Goal: Task Accomplishment & Management: Complete application form

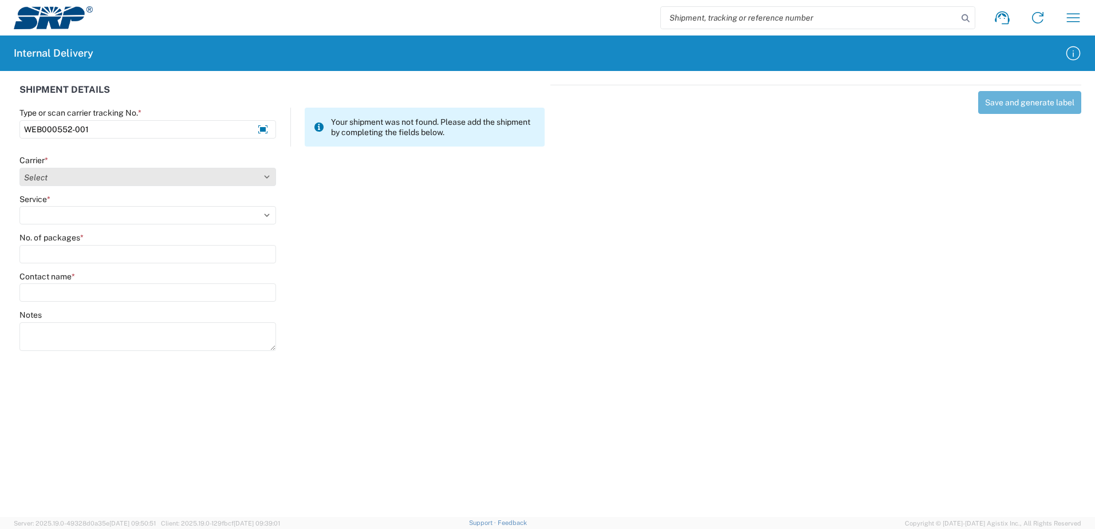
type input "WEB000552-001"
click at [266, 178] on select "Select Amazon Logistics ATI Trucking BC Dimerco Logistics Empire Southwest FedE…" at bounding box center [147, 177] width 257 height 18
select select "18714"
click at [19, 168] on select "Select Amazon Logistics ATI Trucking BC Dimerco Logistics Empire Southwest FedE…" at bounding box center [147, 177] width 257 height 18
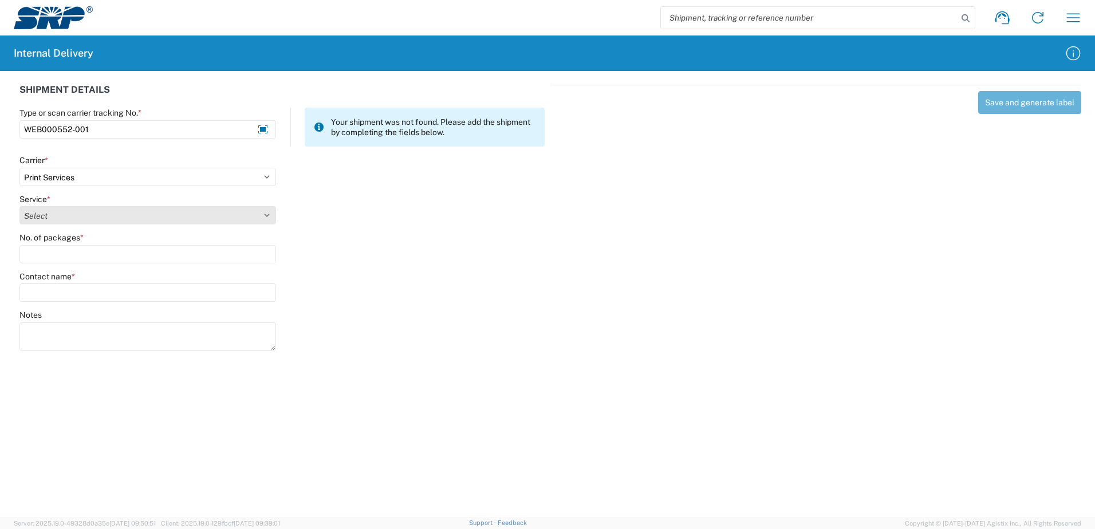
click at [266, 215] on select "Select Ground Inter-office" at bounding box center [147, 215] width 257 height 18
select select "35764"
click at [19, 206] on select "Select Ground Inter-office" at bounding box center [147, 215] width 257 height 18
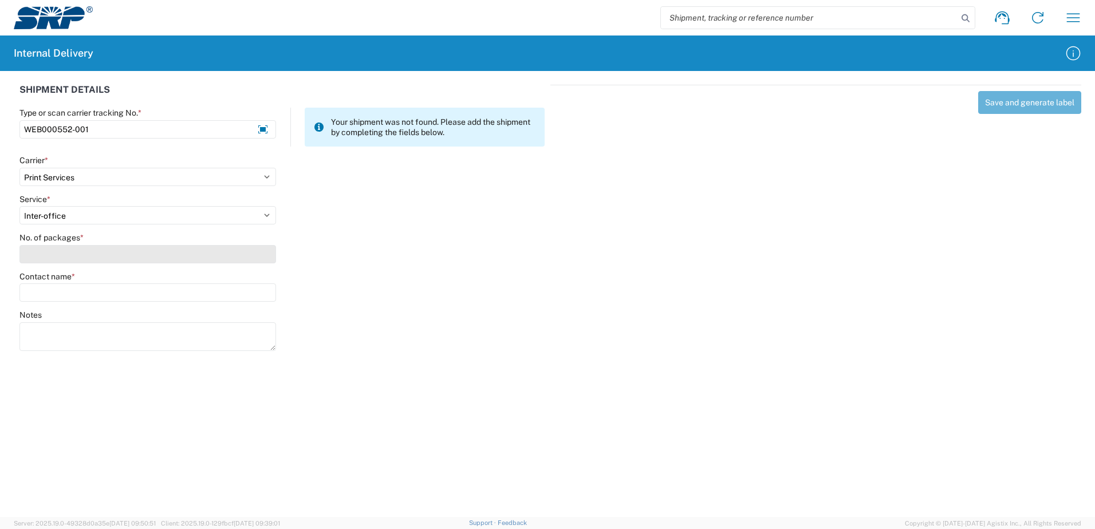
click at [256, 259] on input "No. of packages *" at bounding box center [147, 254] width 257 height 18
type input "1"
click at [250, 292] on input "Contact name *" at bounding box center [147, 292] width 257 height 18
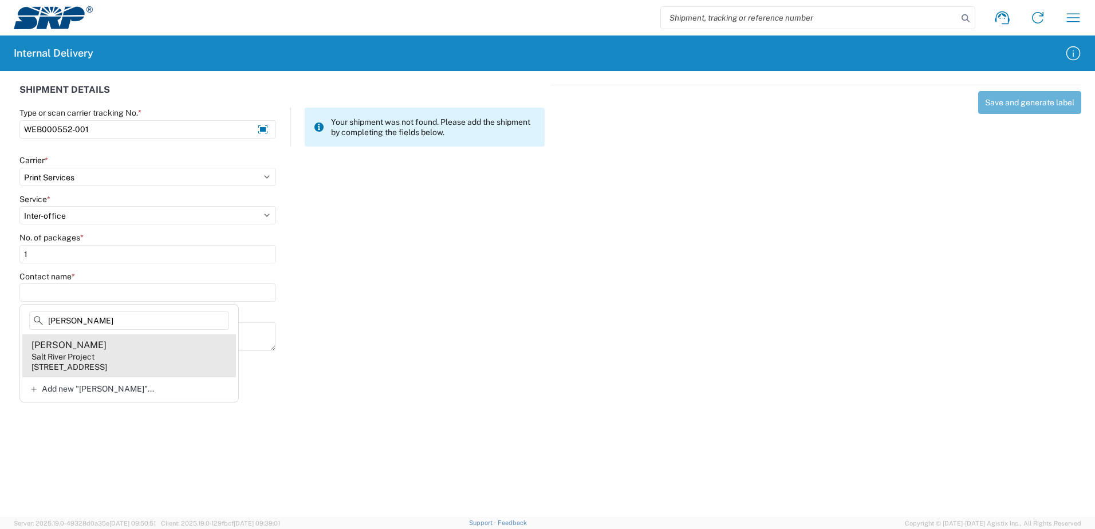
type input "[PERSON_NAME]"
click at [101, 362] on div "[STREET_ADDRESS]" at bounding box center [69, 367] width 76 height 10
type input "[PERSON_NAME]"
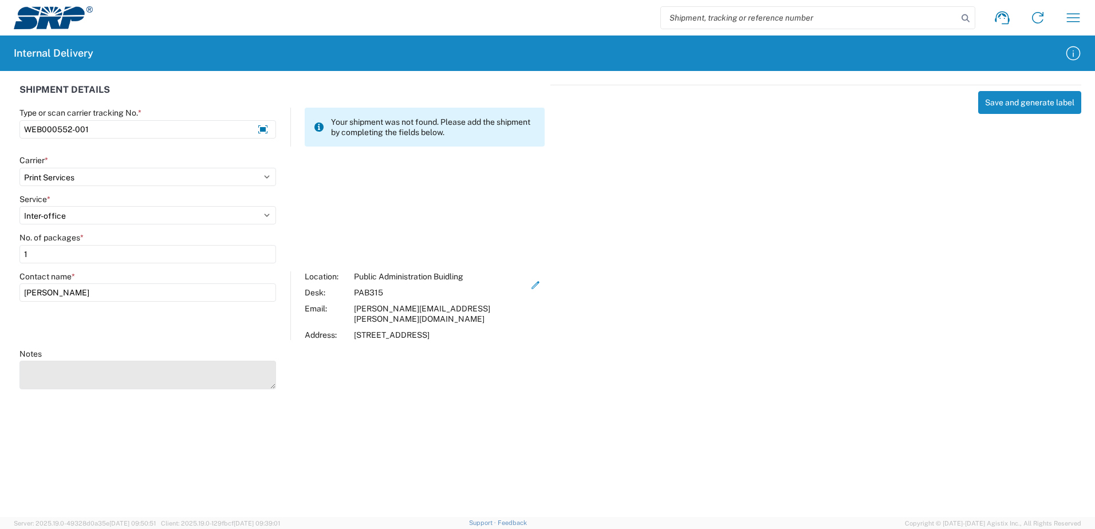
click at [86, 367] on textarea "Notes" at bounding box center [147, 375] width 257 height 29
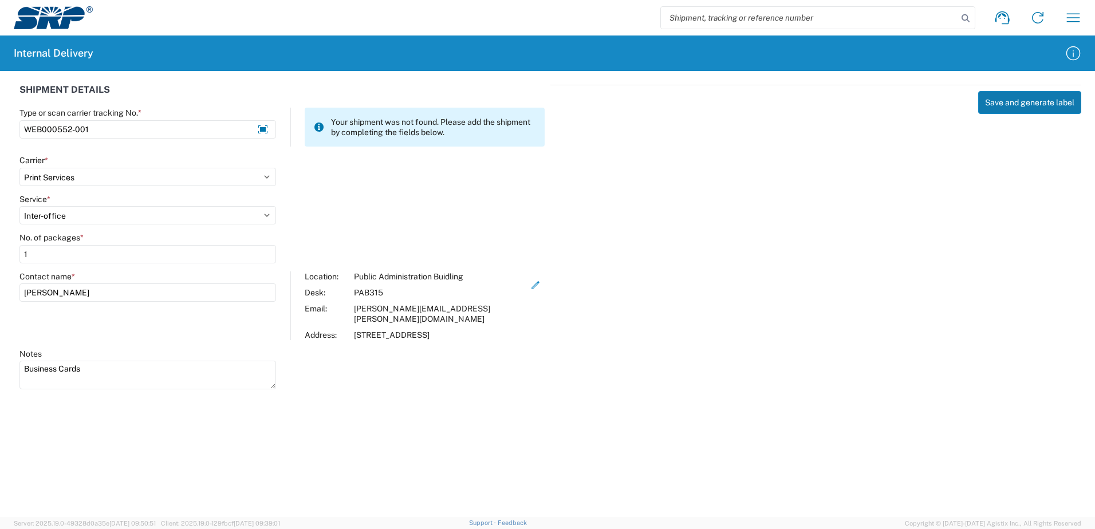
type textarea "Business Cards"
click at [1023, 99] on button "Save and generate label" at bounding box center [1029, 102] width 103 height 23
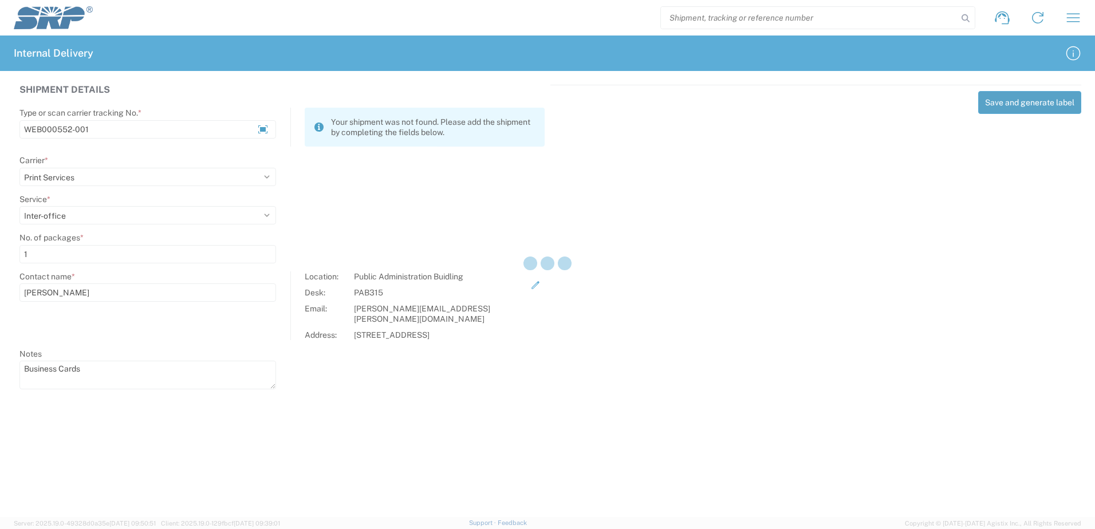
select select
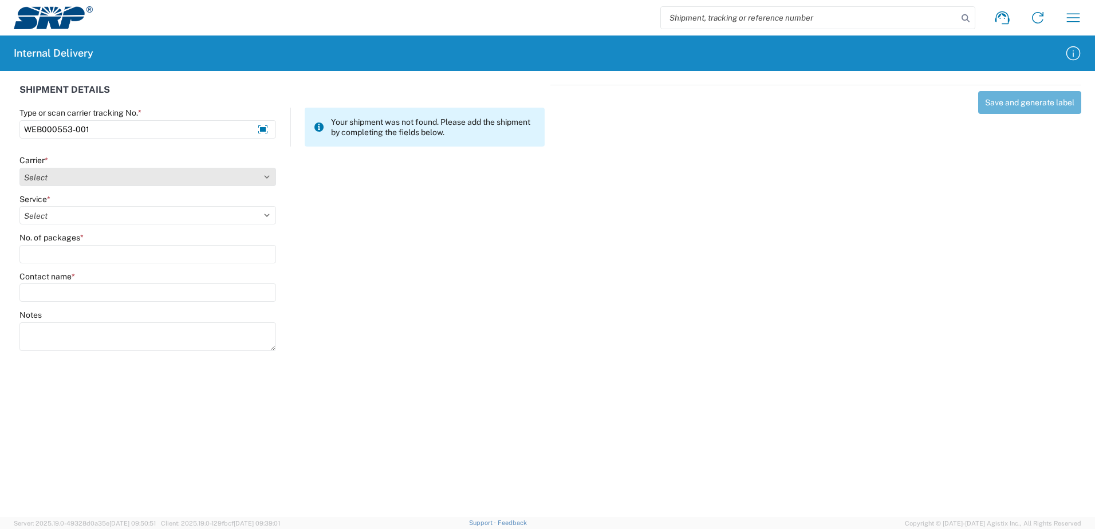
type input "WEB000553-001"
click at [265, 177] on select "Select Amazon Logistics ATI Trucking BC Dimerco Logistics Empire Southwest FedE…" at bounding box center [147, 177] width 257 height 18
select select "18714"
click at [19, 168] on select "Select Amazon Logistics ATI Trucking BC Dimerco Logistics Empire Southwest FedE…" at bounding box center [147, 177] width 257 height 18
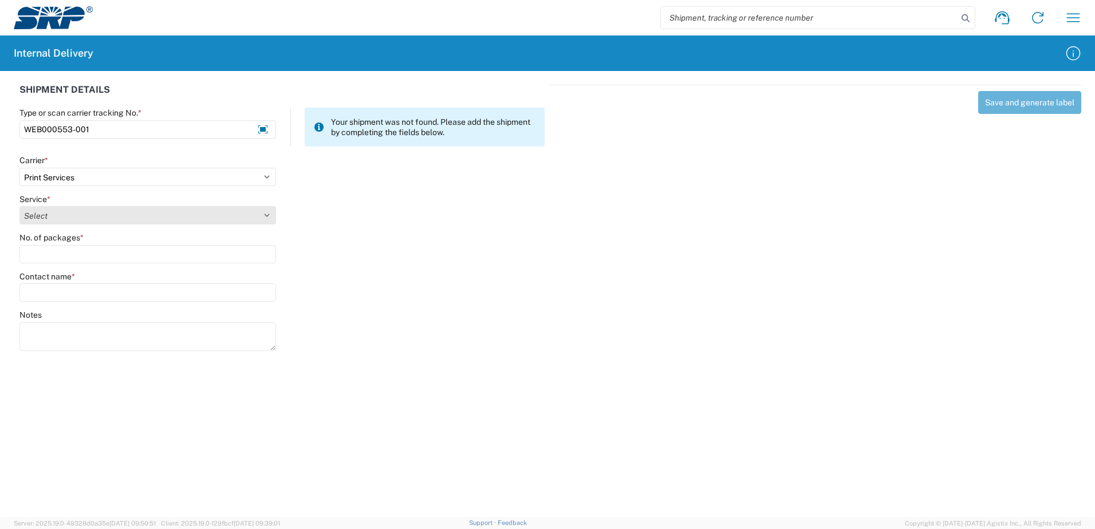
click at [265, 210] on select "Select Ground Inter-office" at bounding box center [147, 215] width 257 height 18
select select "35764"
click at [19, 206] on select "Select Ground Inter-office" at bounding box center [147, 215] width 257 height 18
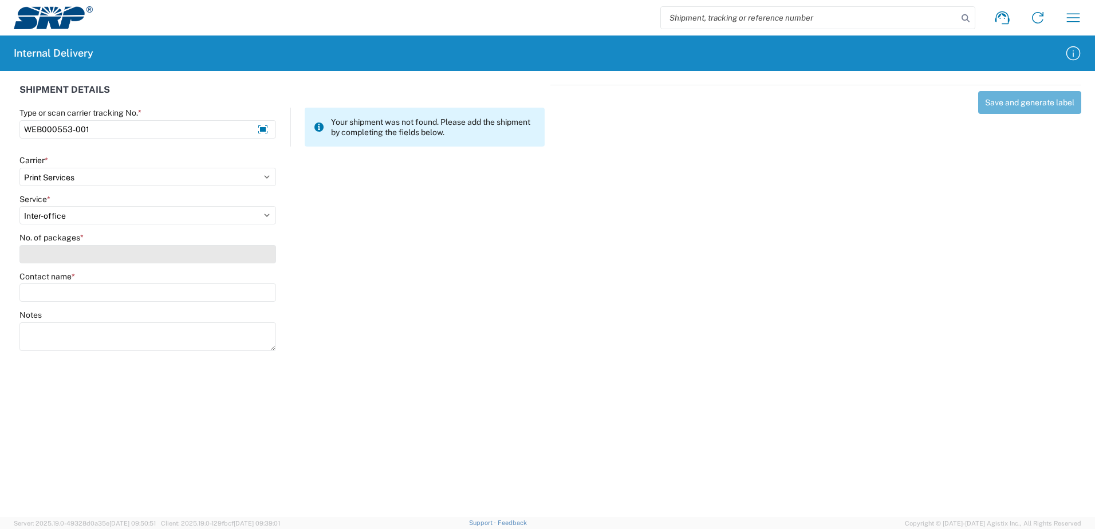
click at [263, 261] on input "No. of packages *" at bounding box center [147, 254] width 257 height 18
type input "1"
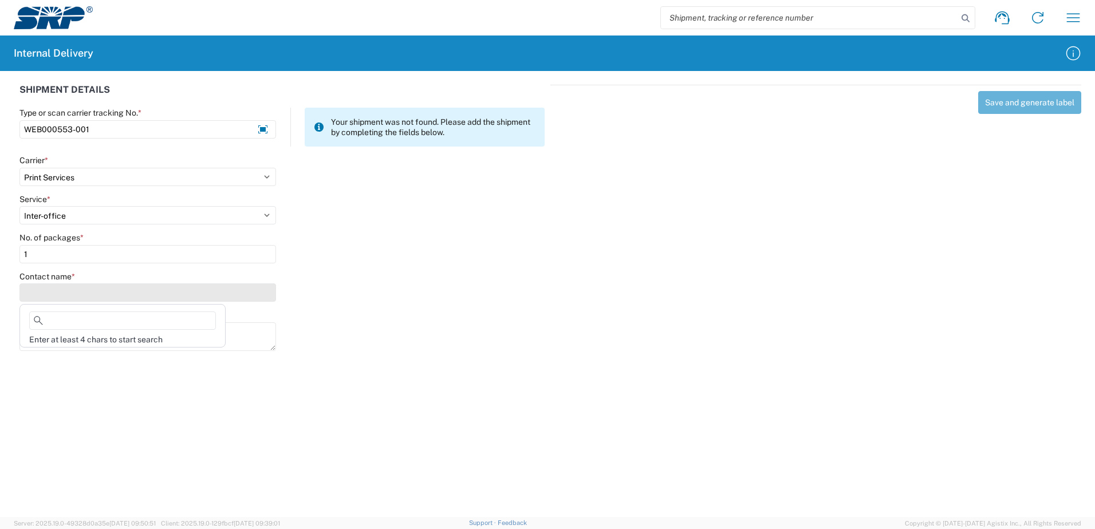
click at [256, 294] on input "Contact name *" at bounding box center [147, 292] width 257 height 18
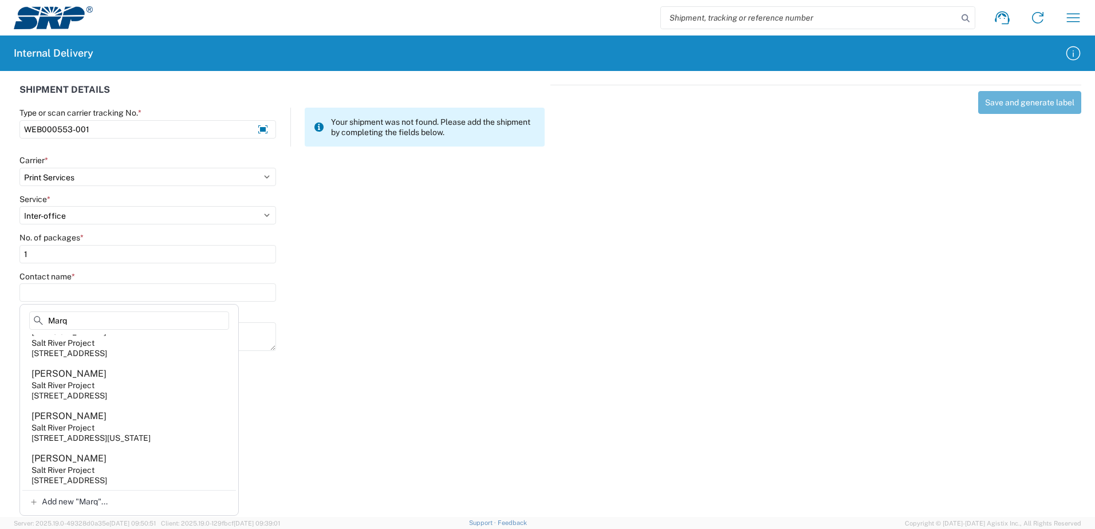
scroll to position [158, 0]
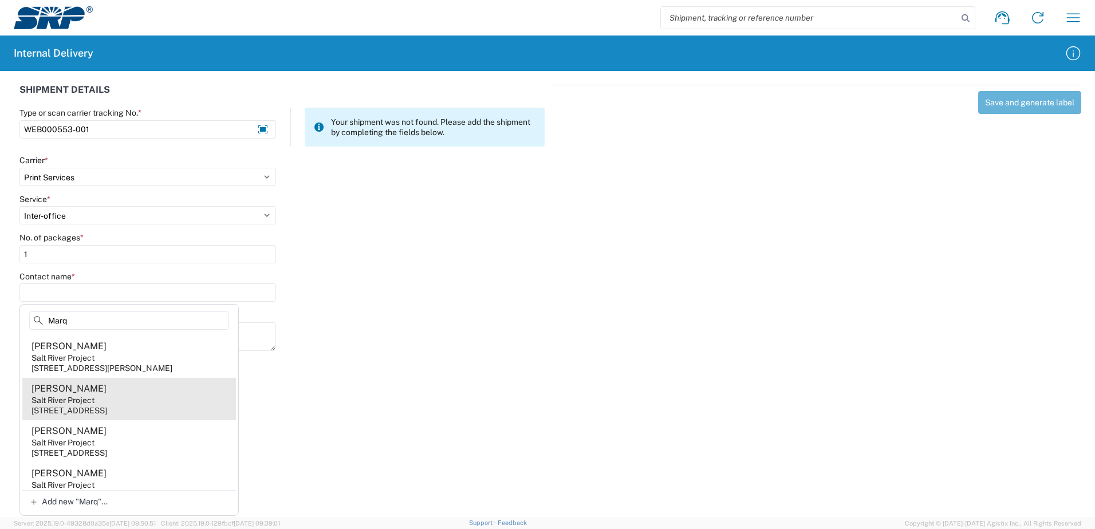
type input "Marq"
click at [115, 397] on agx-address-suggestion-item "[PERSON_NAME] Salt River Project [STREET_ADDRESS]" at bounding box center [129, 399] width 214 height 42
type input "[PERSON_NAME]"
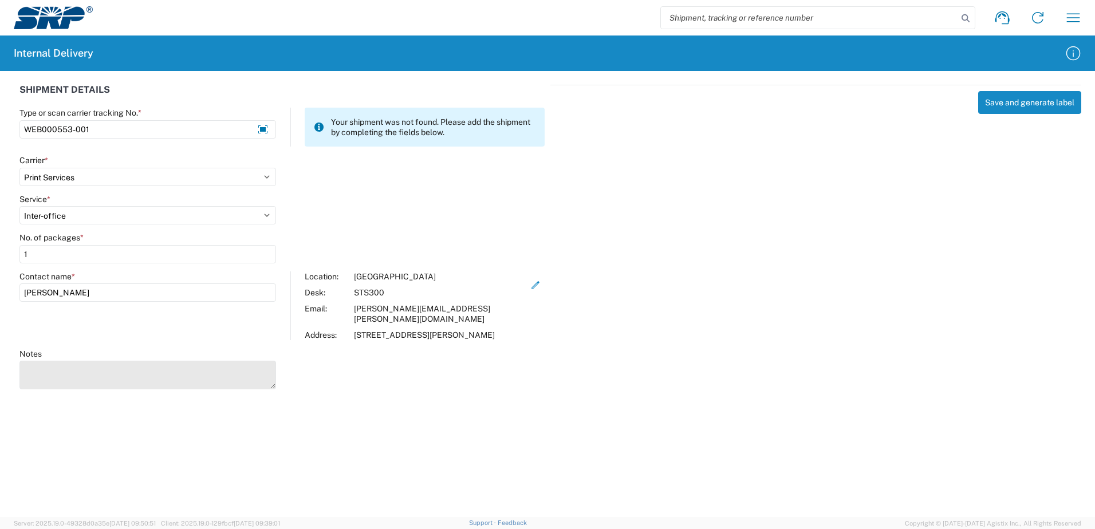
click at [119, 369] on textarea "Notes" at bounding box center [147, 375] width 257 height 29
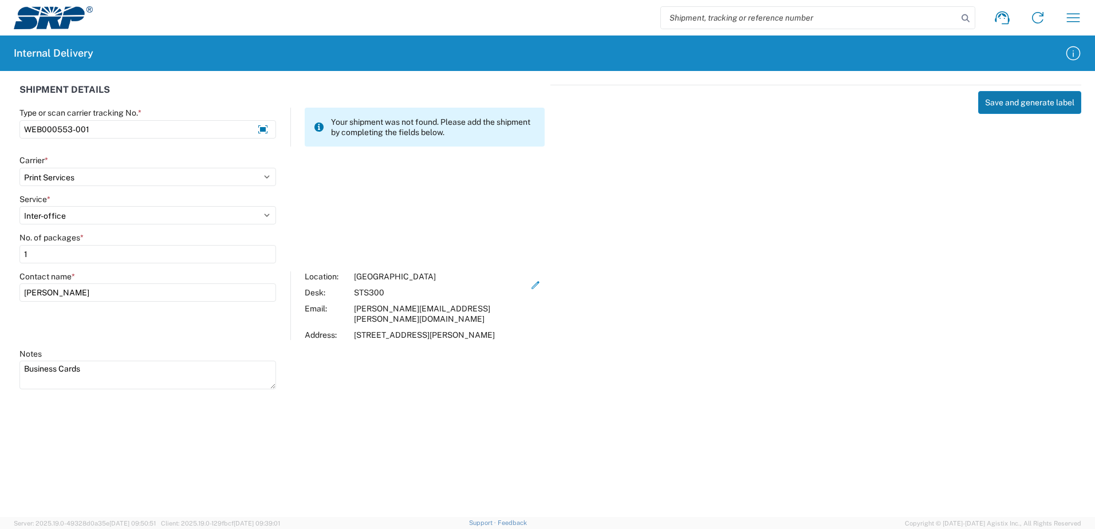
type textarea "Business Cards"
click at [1033, 104] on button "Save and generate label" at bounding box center [1029, 102] width 103 height 23
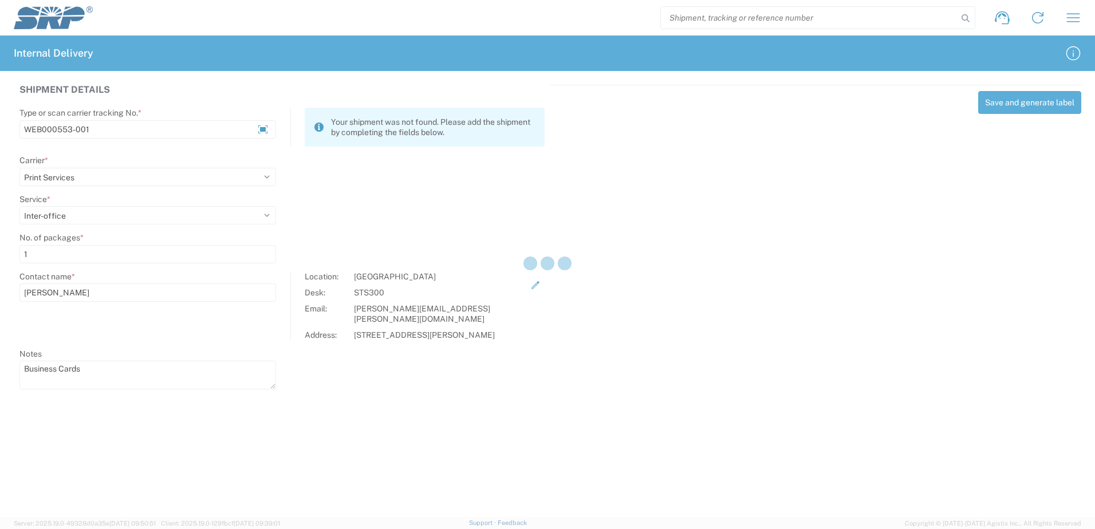
select select
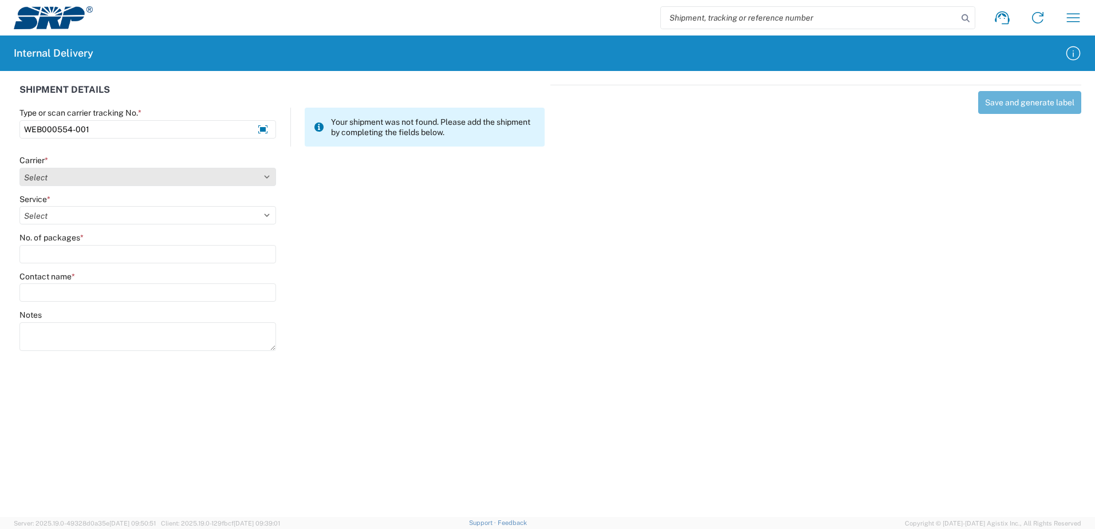
type input "WEB000554-001"
click at [265, 176] on select "Select Amazon Logistics ATI Trucking BC Dimerco Logistics Empire Southwest FedE…" at bounding box center [147, 177] width 257 height 18
select select "18714"
click at [19, 168] on select "Select Amazon Logistics ATI Trucking BC Dimerco Logistics Empire Southwest FedE…" at bounding box center [147, 177] width 257 height 18
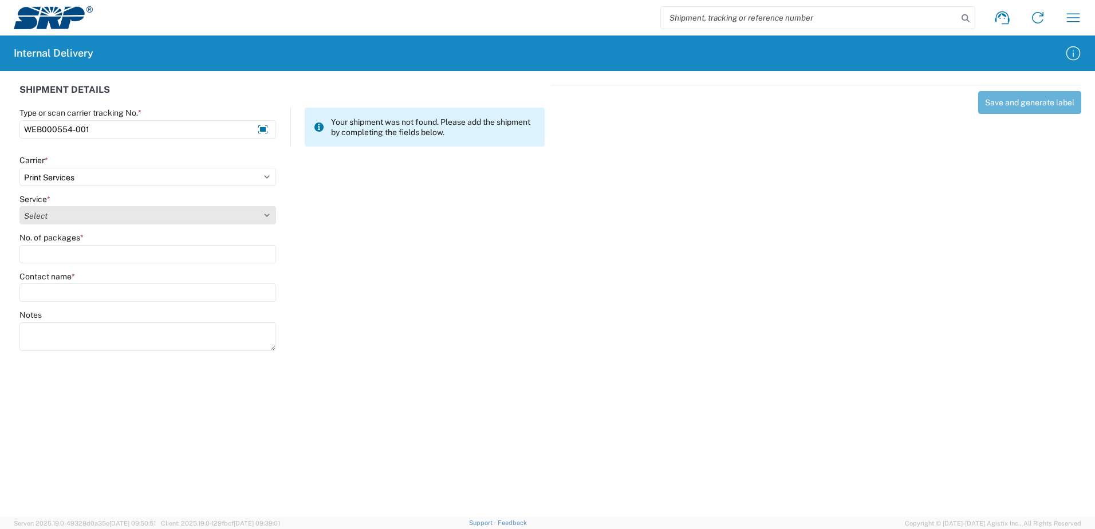
click at [268, 215] on select "Select Ground Inter-office" at bounding box center [147, 215] width 257 height 18
select select "35764"
click at [19, 206] on select "Select Ground Inter-office" at bounding box center [147, 215] width 257 height 18
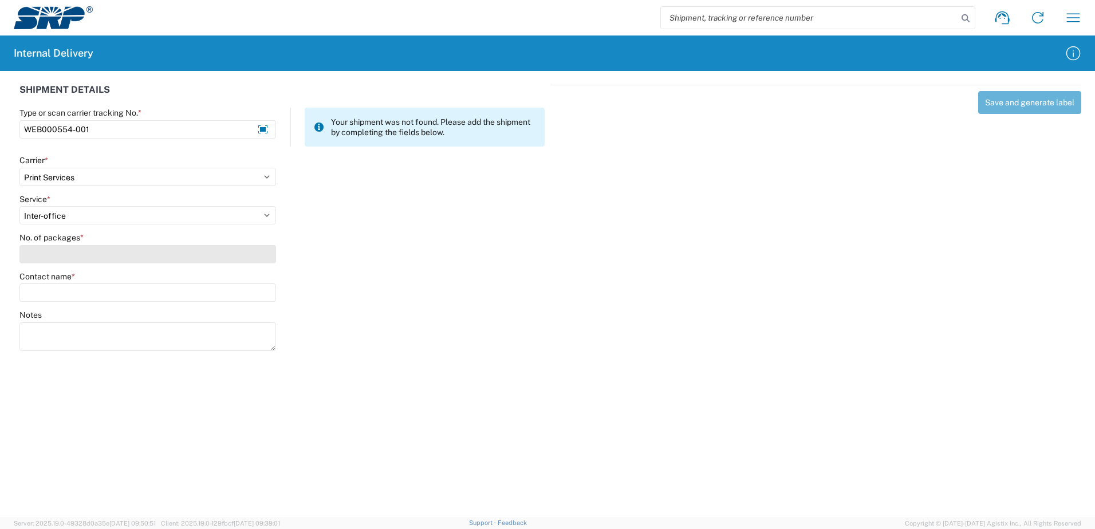
click at [259, 255] on input "No. of packages *" at bounding box center [147, 254] width 257 height 18
type input "1"
click at [249, 289] on input "Contact name *" at bounding box center [147, 292] width 257 height 18
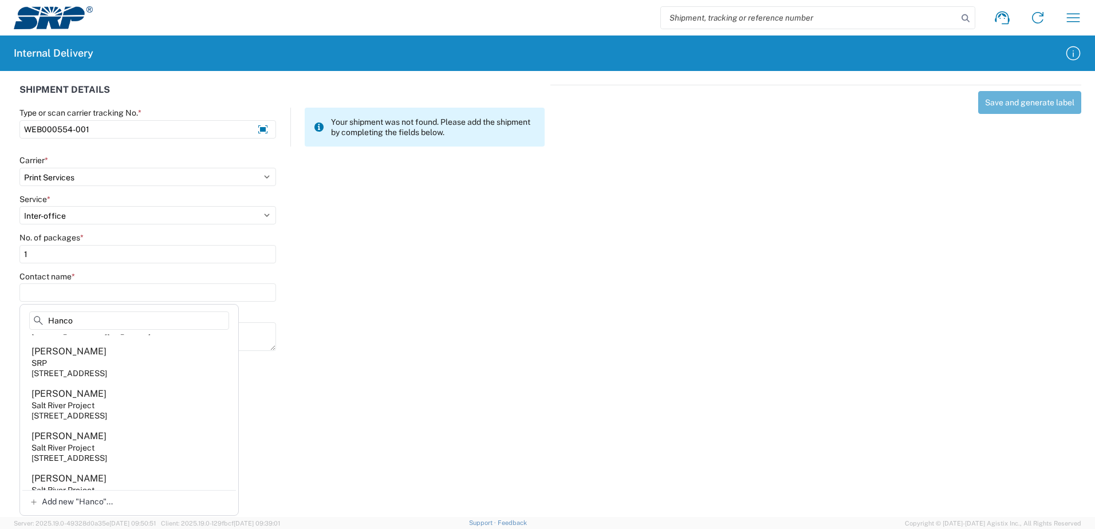
scroll to position [0, 0]
type input "H"
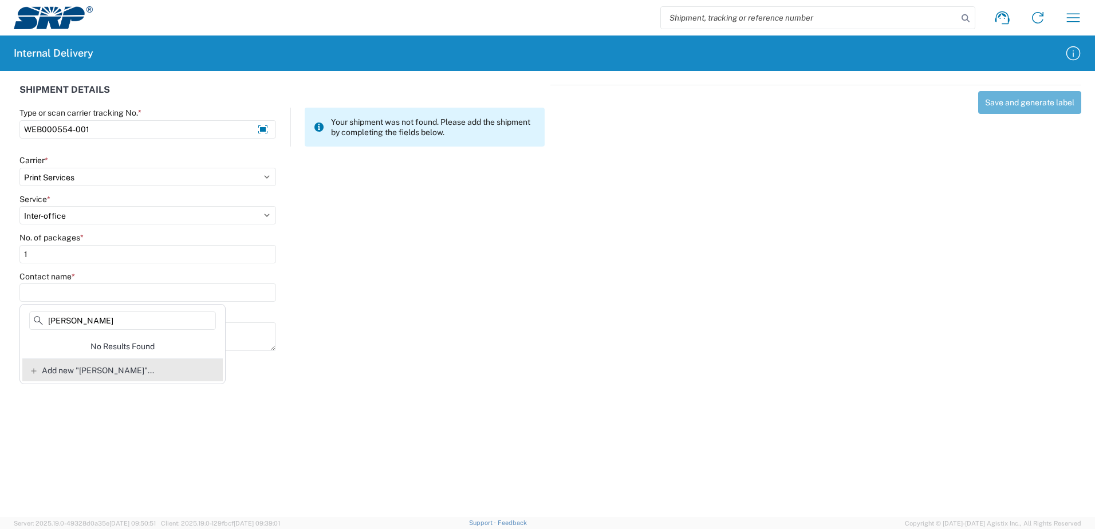
type input "[PERSON_NAME]"
click at [80, 369] on span "Add new "[PERSON_NAME]"..." at bounding box center [98, 370] width 112 height 10
type input "[PERSON_NAME]"
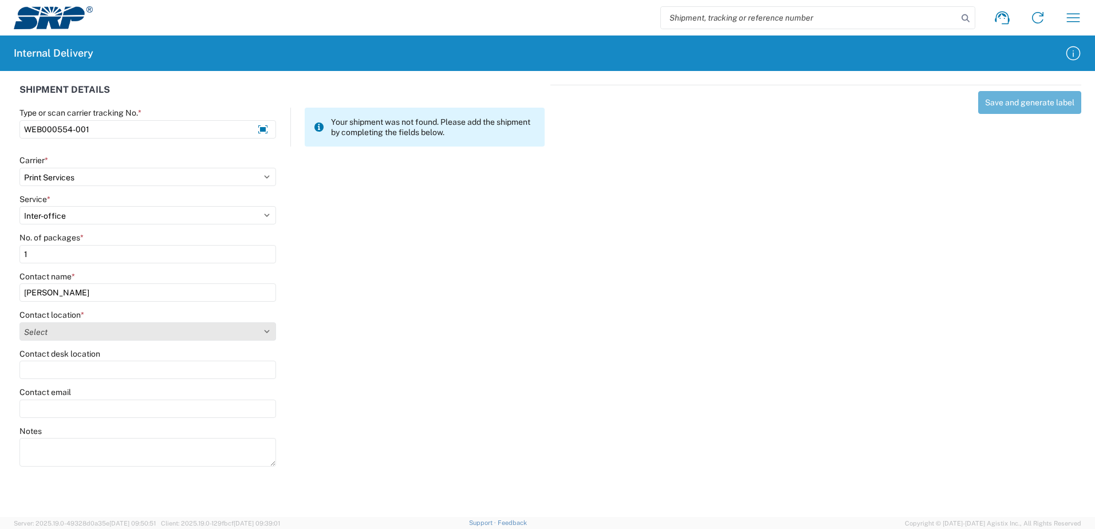
click at [266, 331] on select "Select [GEOGRAPHIC_DATA] Facility [GEOGRAPHIC_DATA] [GEOGRAPHIC_DATA] [PERSON_N…" at bounding box center [147, 331] width 257 height 18
select select "54824"
click at [19, 322] on select "Select [GEOGRAPHIC_DATA] Facility [GEOGRAPHIC_DATA] [GEOGRAPHIC_DATA] [PERSON_N…" at bounding box center [147, 331] width 257 height 18
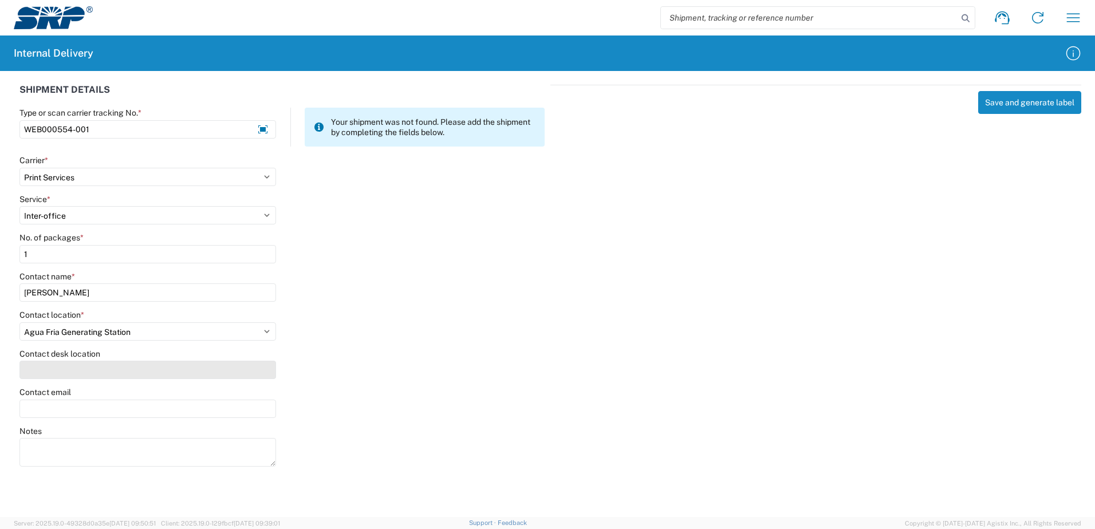
click at [42, 369] on input "Contact desk location" at bounding box center [147, 370] width 257 height 18
type input "AFS200"
click at [49, 408] on input "Contact email" at bounding box center [147, 409] width 257 height 18
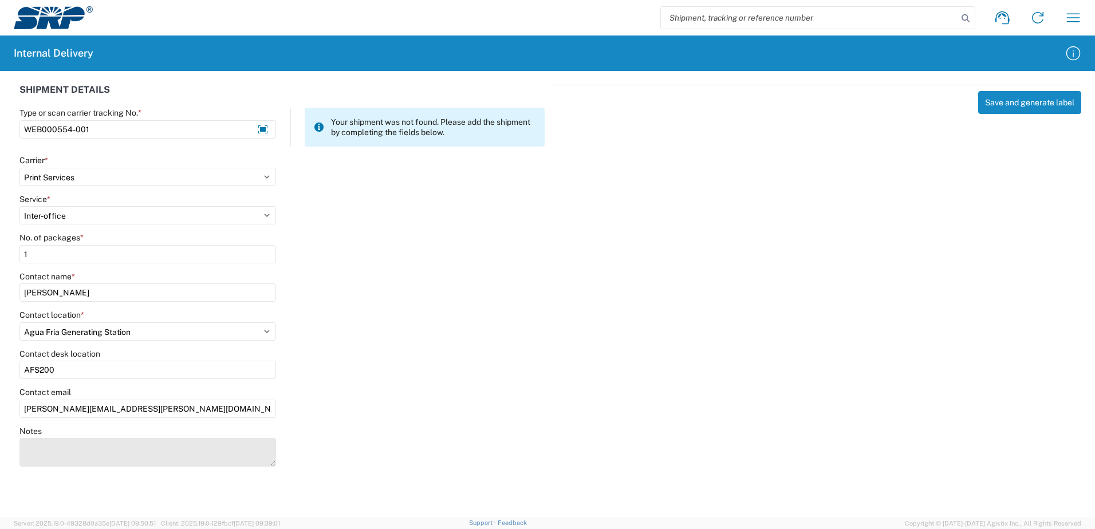
type input "[PERSON_NAME][EMAIL_ADDRESS][PERSON_NAME][DOMAIN_NAME]"
click at [31, 454] on textarea "Notes" at bounding box center [147, 452] width 257 height 29
type textarea "Business Cards"
click at [482, 439] on div "Notes Business Cards" at bounding box center [282, 452] width 537 height 52
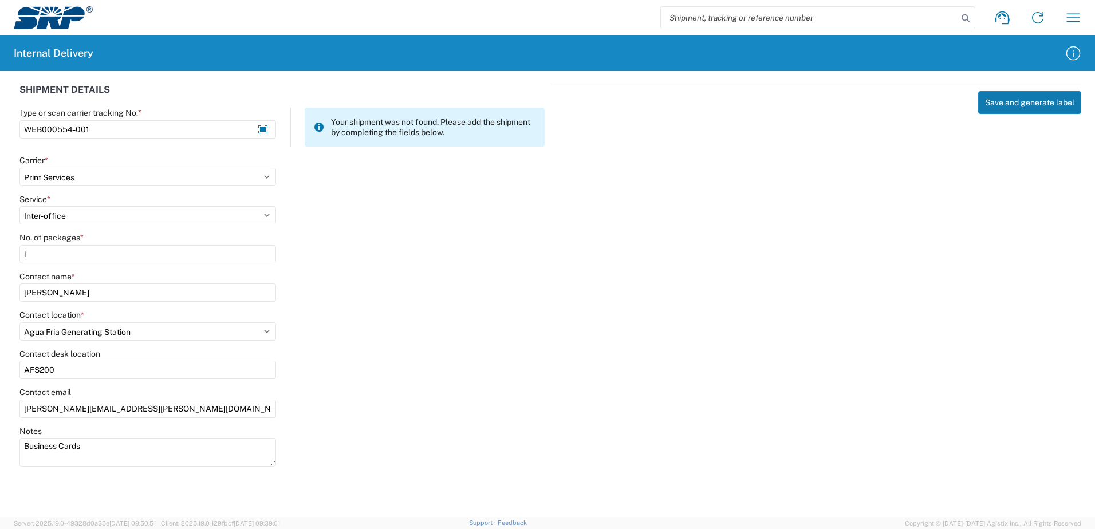
click at [1034, 105] on button "Save and generate label" at bounding box center [1029, 102] width 103 height 23
select select
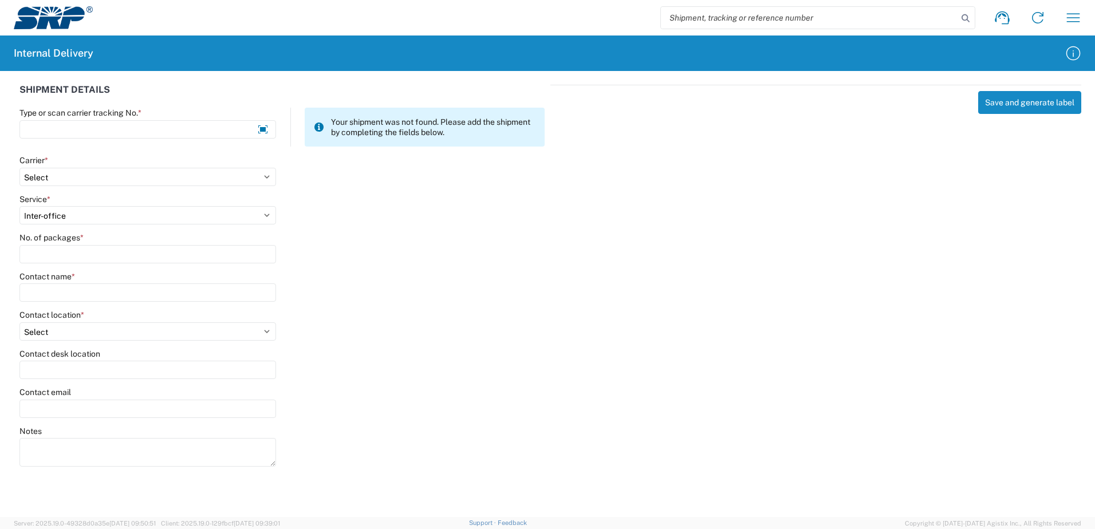
select select
